Goal: Information Seeking & Learning: Learn about a topic

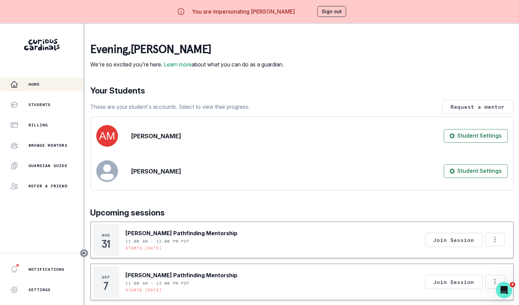
click at [258, 219] on p "Upcoming sessions" at bounding box center [302, 213] width 423 height 12
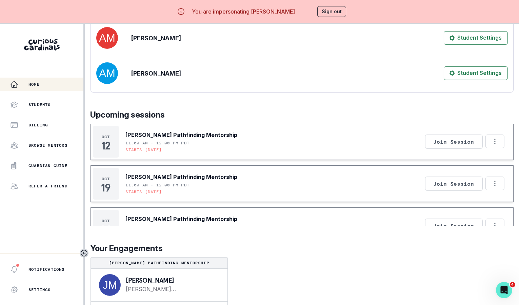
scroll to position [23, 0]
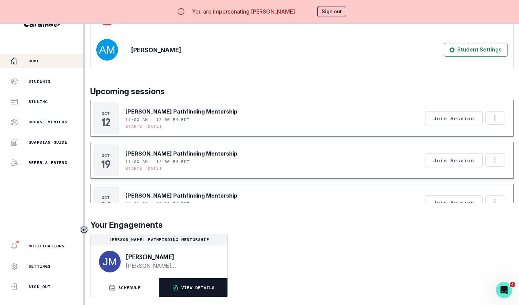
click at [205, 286] on p "VIEW DETAILS" at bounding box center [197, 287] width 33 height 5
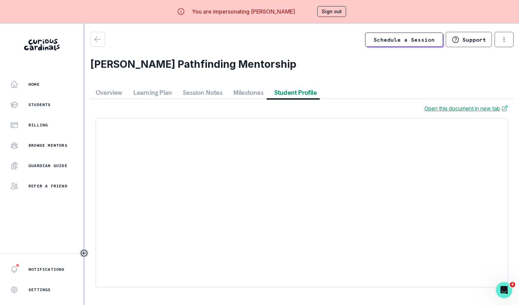
click at [288, 92] on button "Student Profile" at bounding box center [295, 92] width 53 height 12
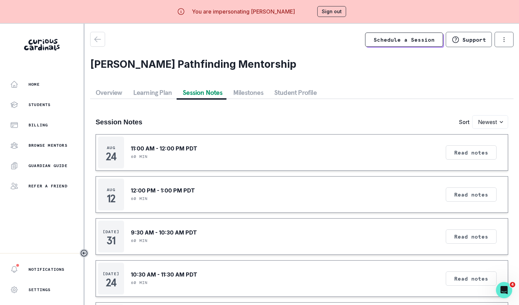
click at [202, 92] on button "Session Notes" at bounding box center [202, 92] width 51 height 12
click at [478, 155] on button "Read notes" at bounding box center [471, 152] width 51 height 14
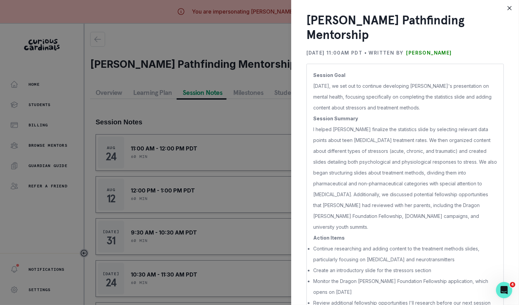
scroll to position [19, 0]
click at [252, 238] on div "[PERSON_NAME] Pathfinding Mentorship [DATE] 11:00AM PDT • Written by [PERSON_NA…" at bounding box center [259, 152] width 519 height 305
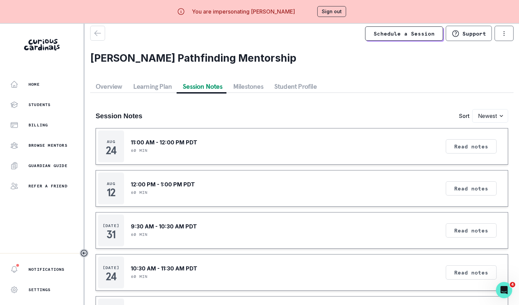
scroll to position [0, 0]
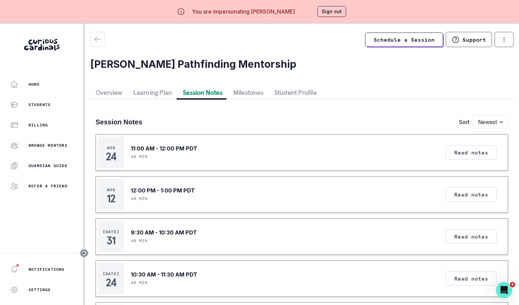
click at [328, 16] on button "Sign out" at bounding box center [331, 11] width 29 height 11
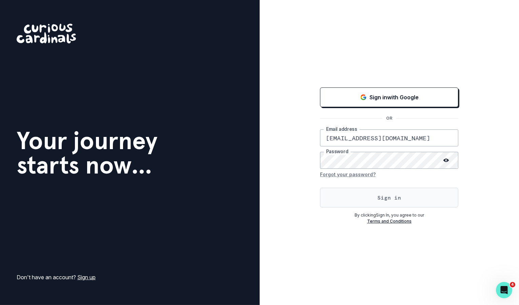
click at [337, 194] on button "Sign in" at bounding box center [389, 198] width 138 height 20
